Goal: Task Accomplishment & Management: Use online tool/utility

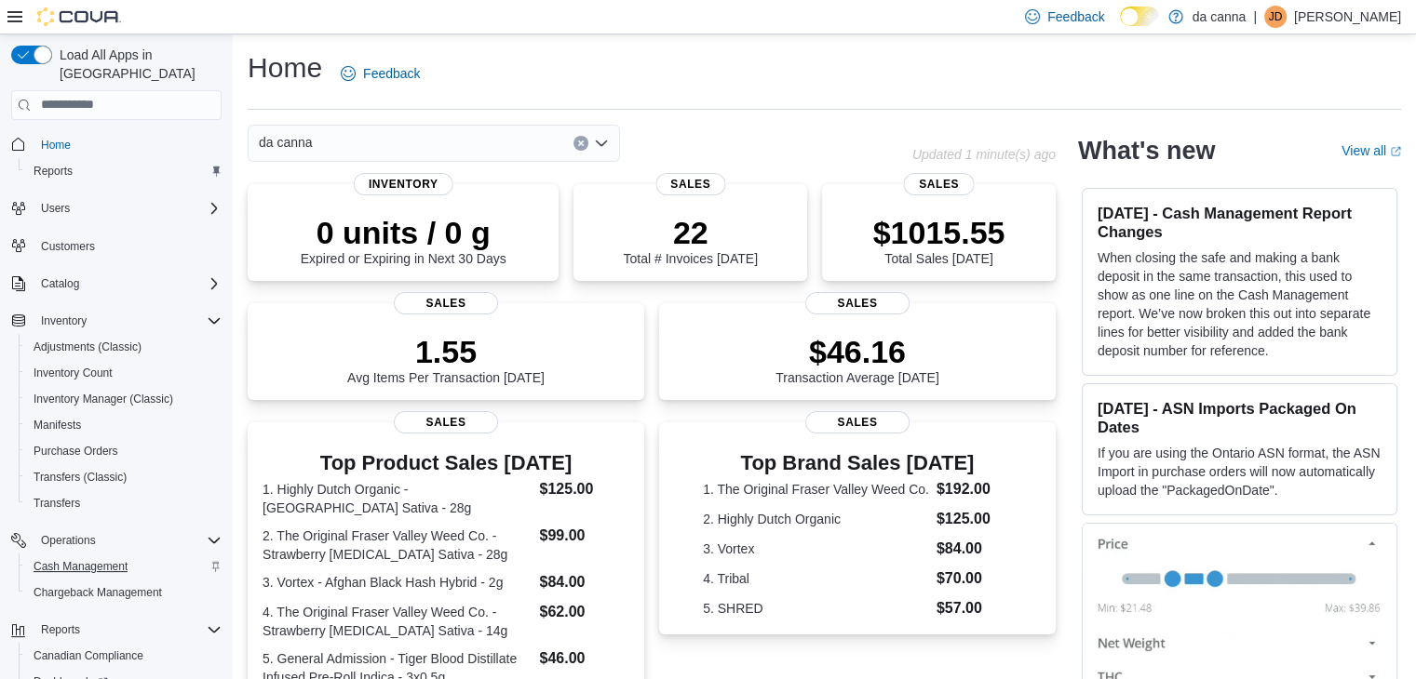
scroll to position [105, 0]
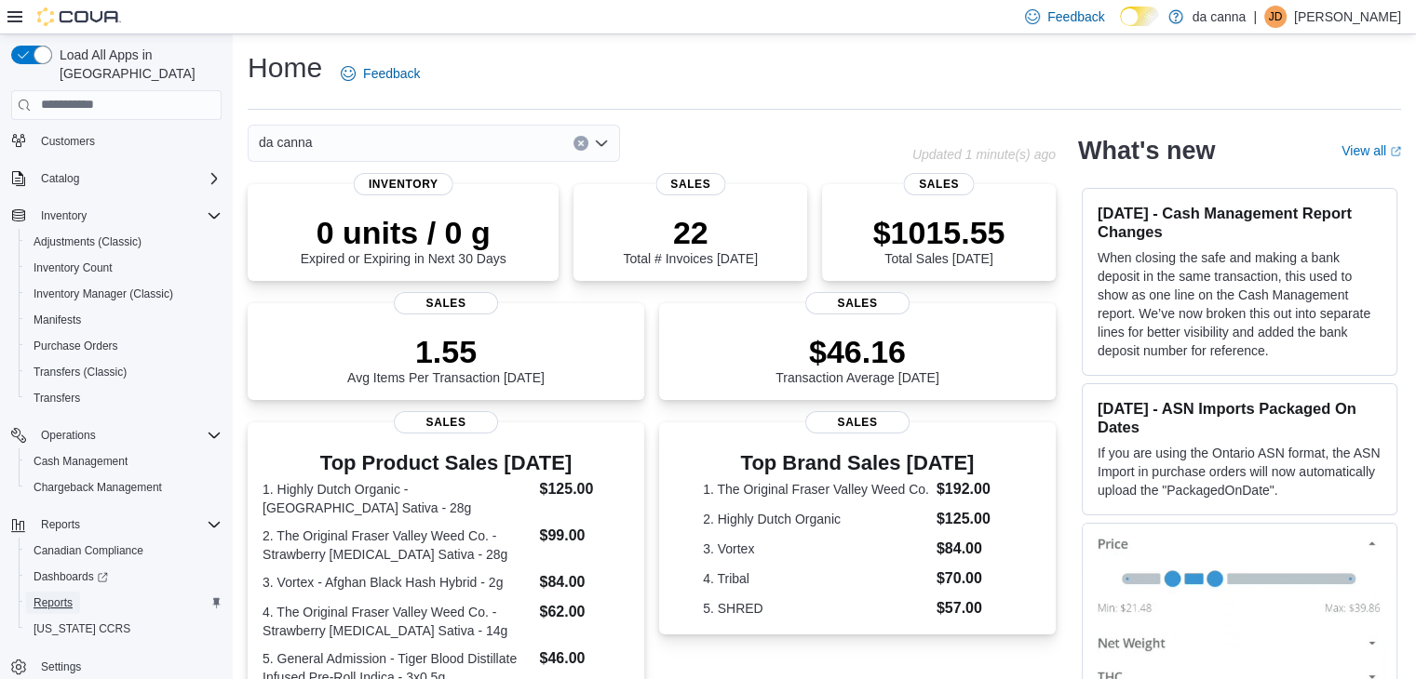
click at [52, 596] on span "Reports" at bounding box center [53, 603] width 39 height 15
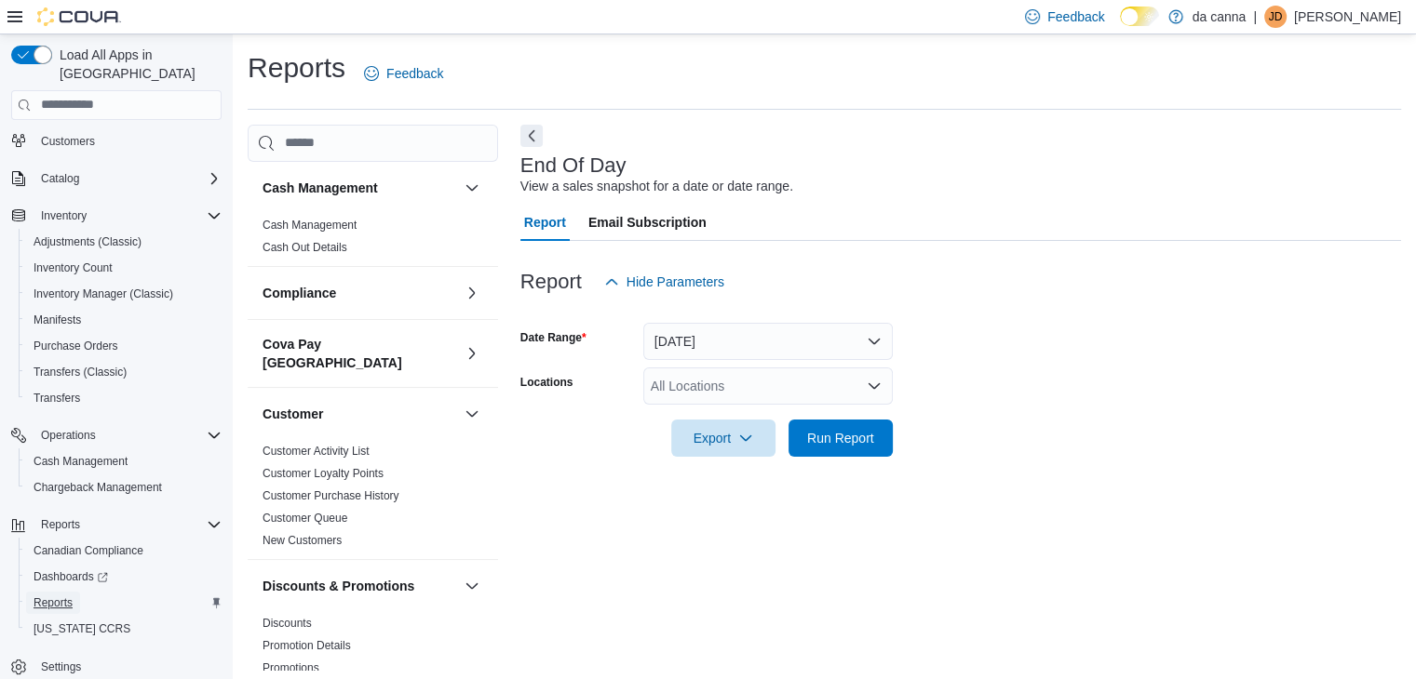
scroll to position [7, 0]
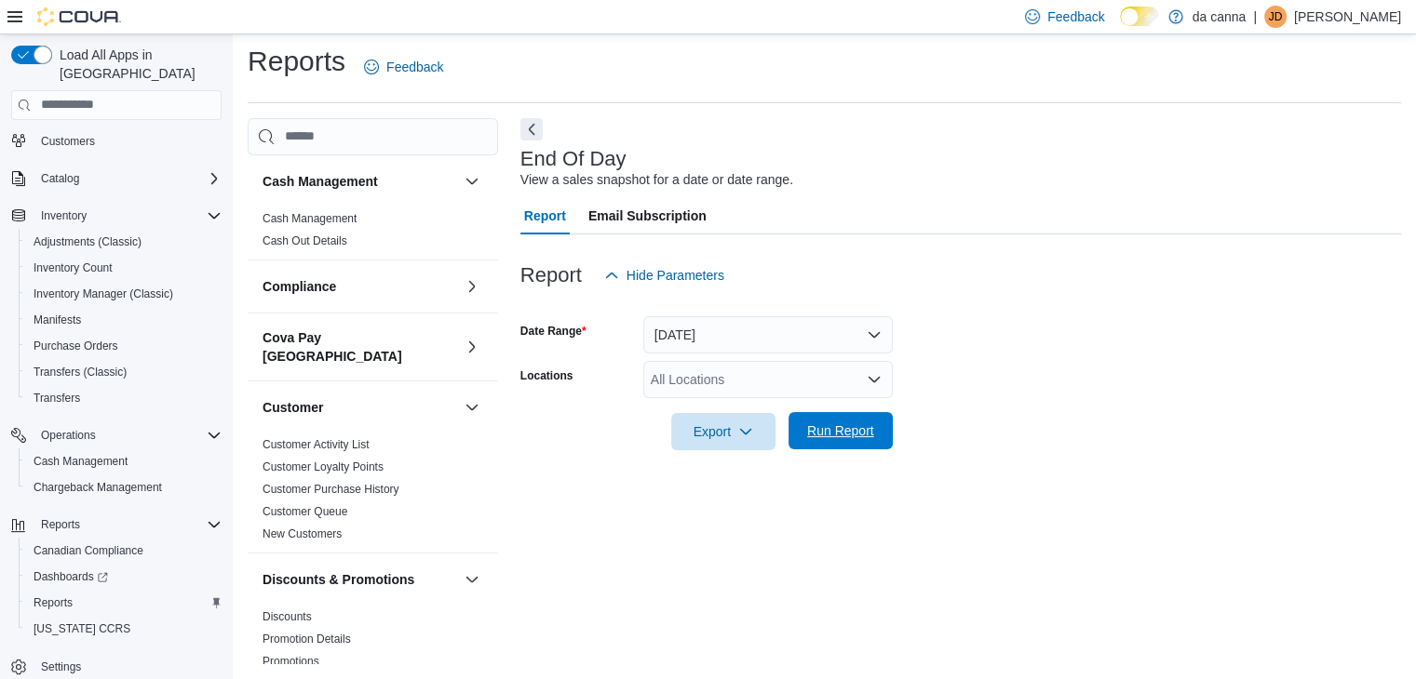
click at [856, 425] on span "Run Report" at bounding box center [840, 431] width 67 height 19
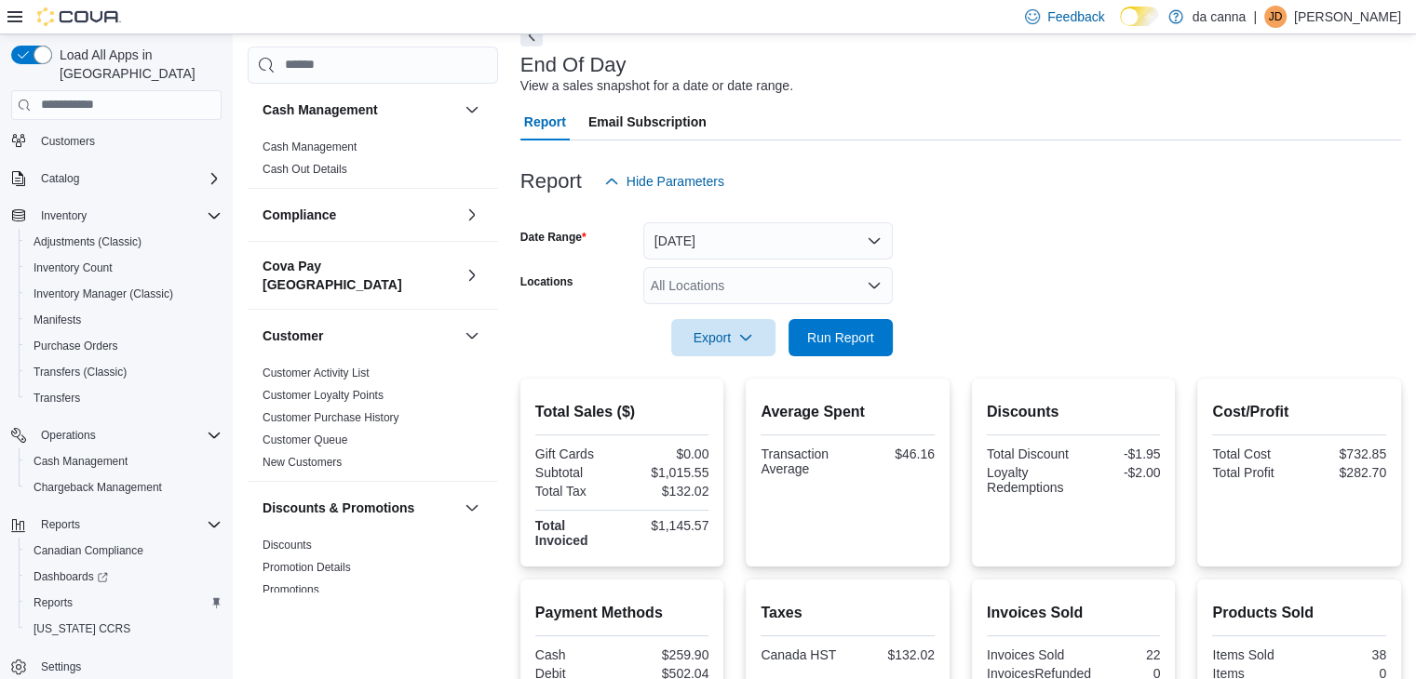
scroll to position [12, 0]
